Goal: Navigation & Orientation: Find specific page/section

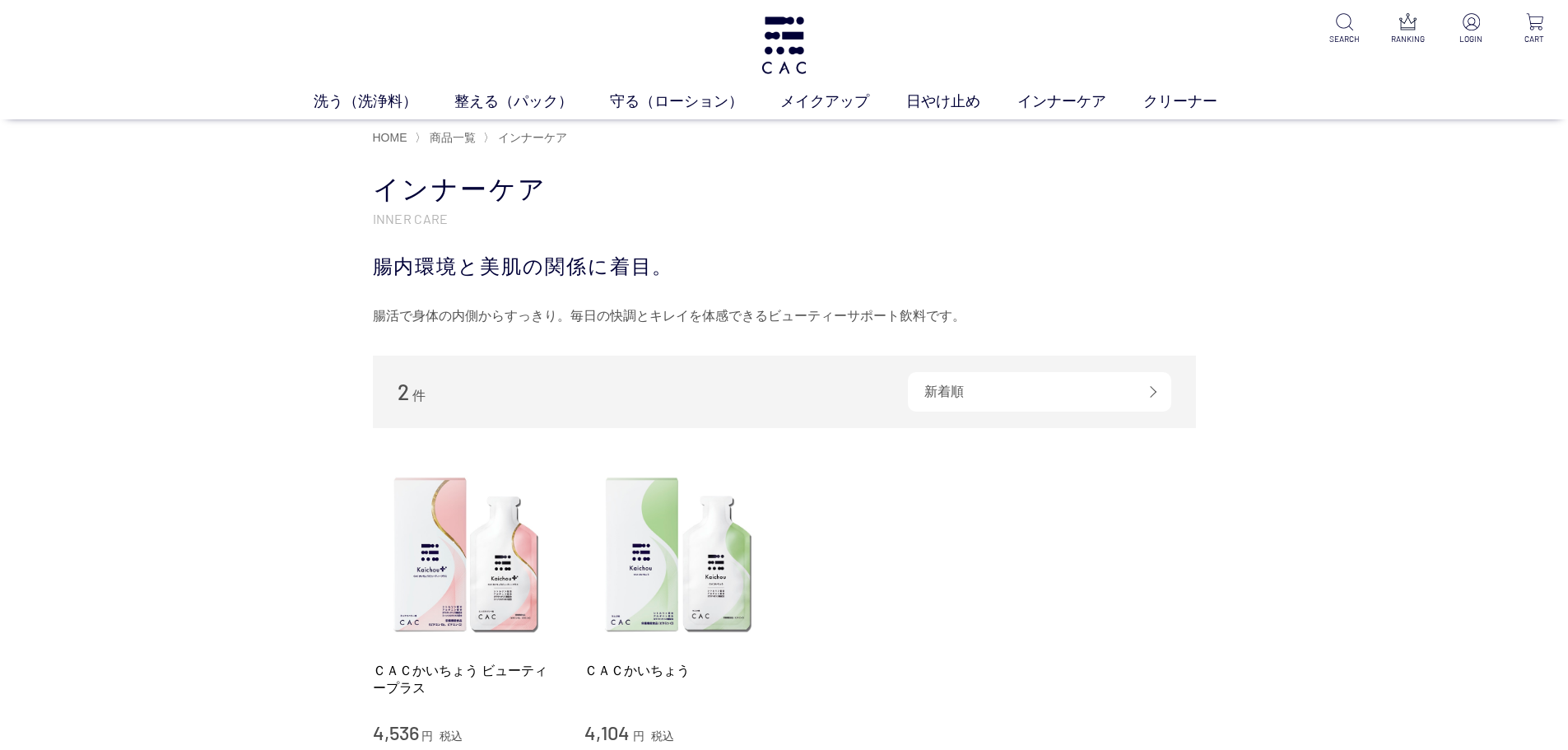
click at [583, 458] on div "2 件 新着順 商品コード 商品名 発売日 価格(安い順) 価格(高い順) 発売日＋商品名 ＣＡＣかいちょう ビューティープラス 4,536 円 税込 ＣＡＣ…" at bounding box center [784, 587] width 823 height 463
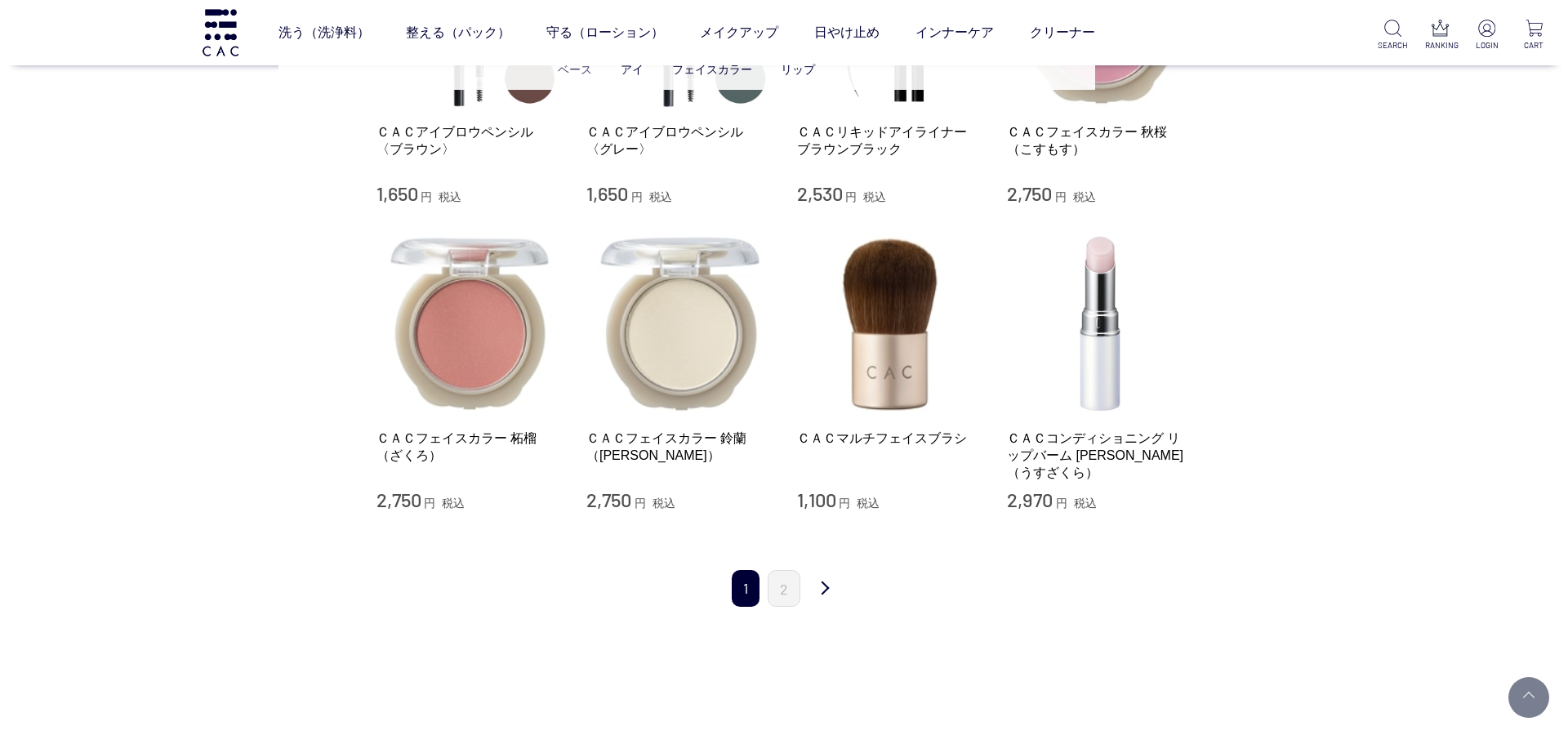
scroll to position [1389, 0]
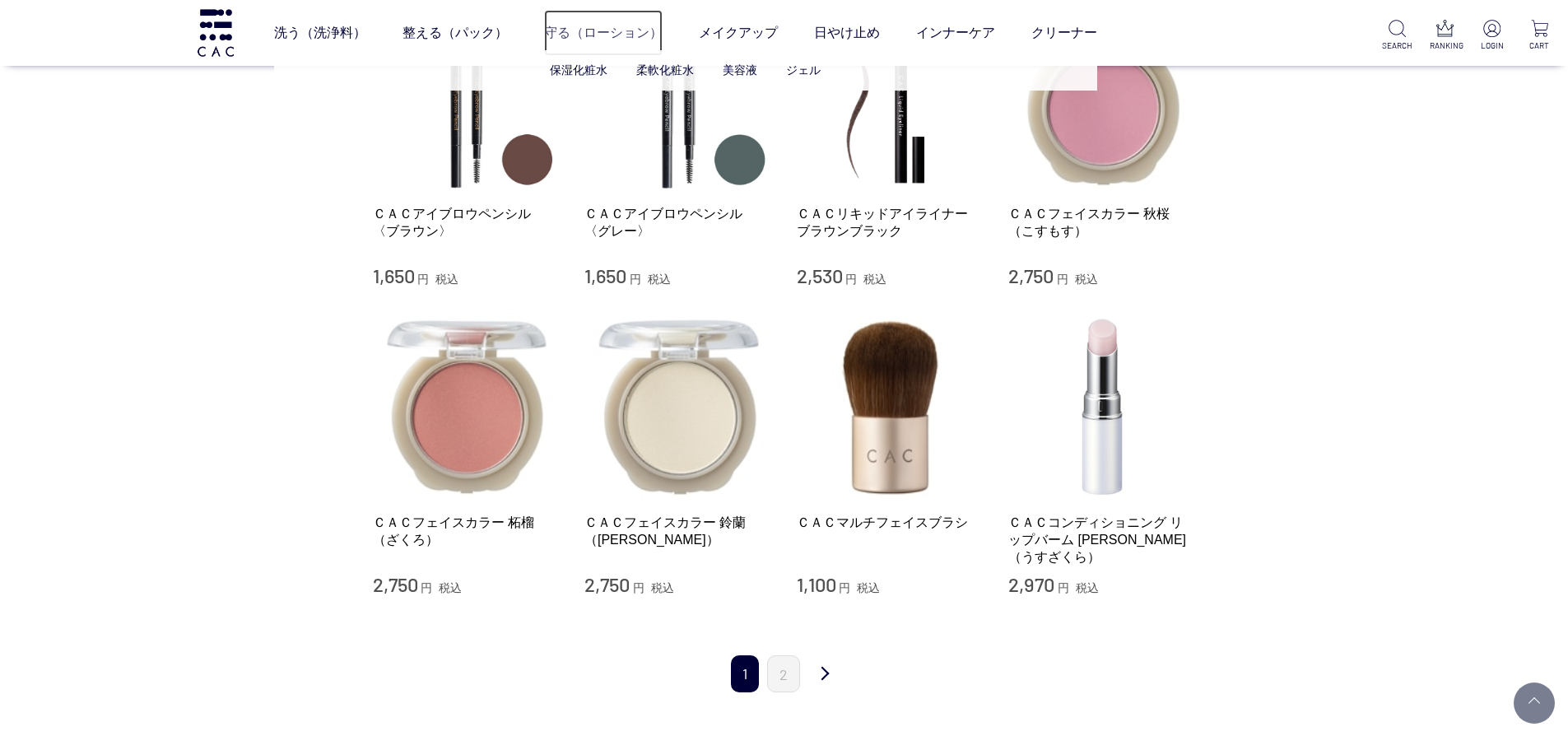
click at [568, 33] on link "守る（ローション）" at bounding box center [603, 32] width 118 height 46
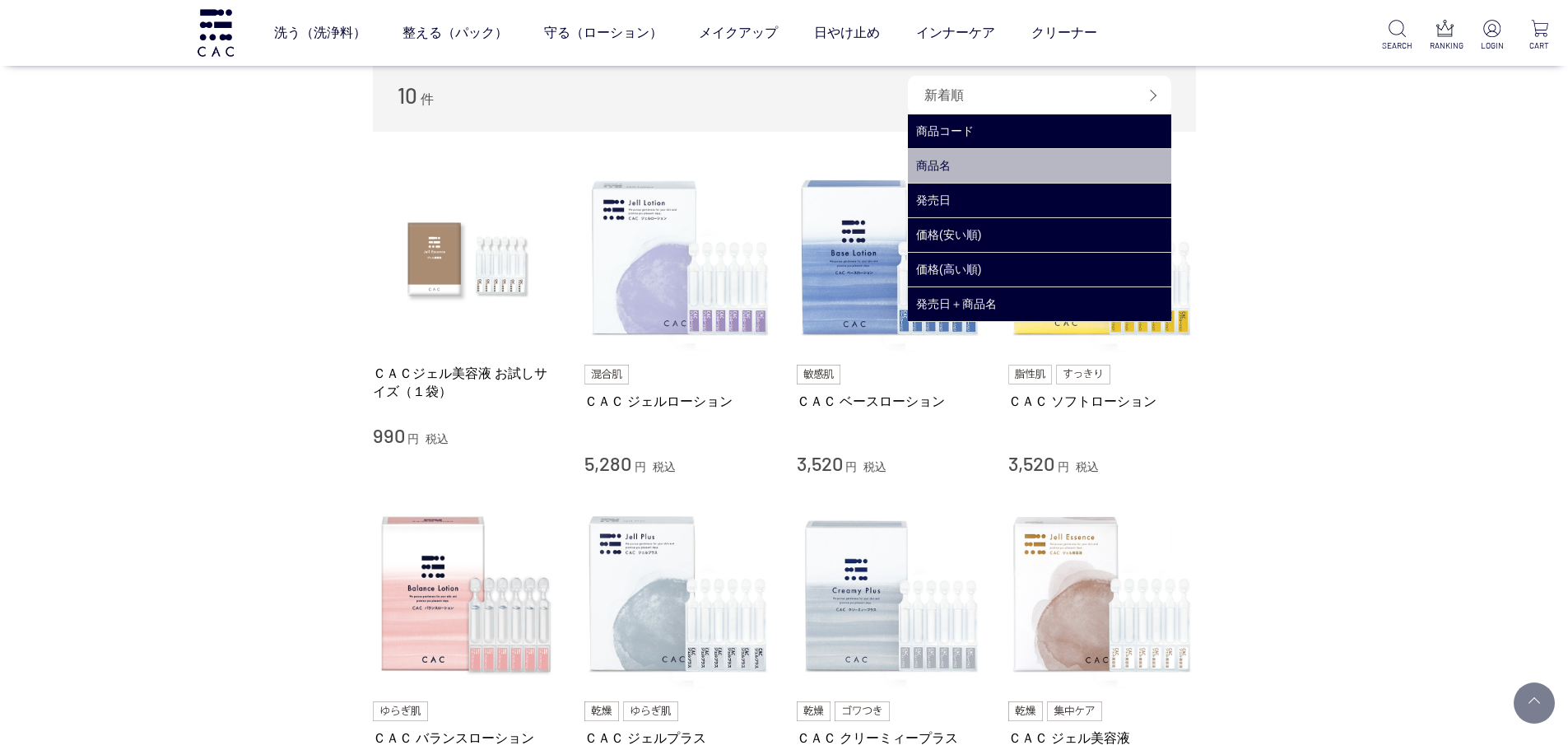
scroll to position [247, 0]
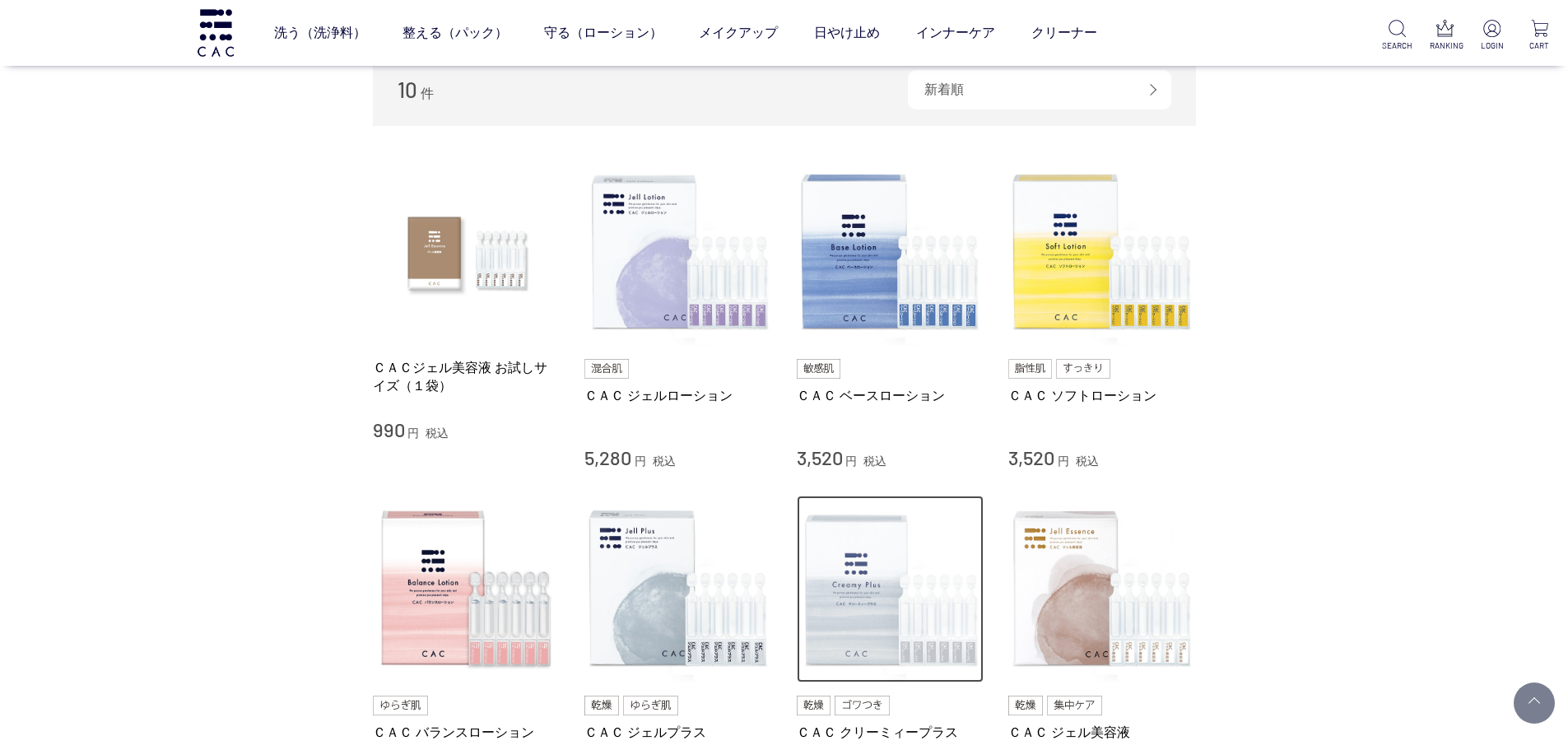
click at [857, 595] on img at bounding box center [890, 589] width 188 height 188
